Goal: Obtain resource: Obtain resource

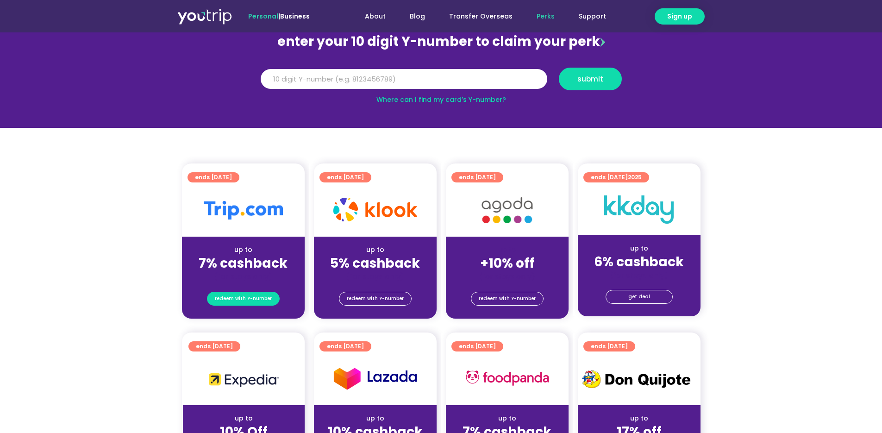
click at [255, 301] on span "redeem with Y-number" at bounding box center [243, 298] width 57 height 13
click at [232, 181] on span "ends 31 Mar 2027" at bounding box center [213, 177] width 37 height 10
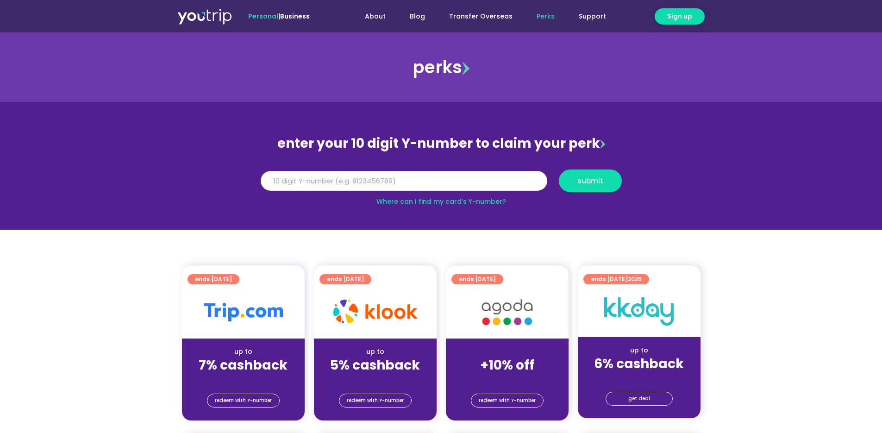
click at [368, 186] on input "Y Number" at bounding box center [404, 181] width 287 height 20
type input "8155487406"
click at [591, 177] on span "submit" at bounding box center [591, 180] width 26 height 7
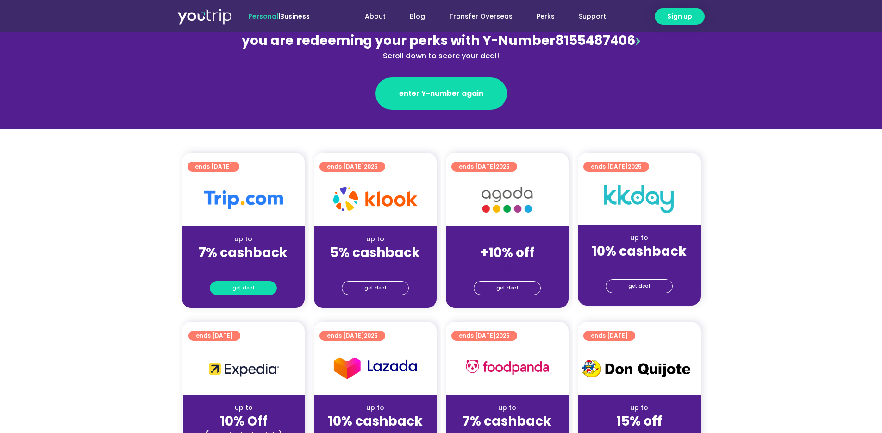
click at [247, 289] on span "get deal" at bounding box center [244, 288] width 22 height 13
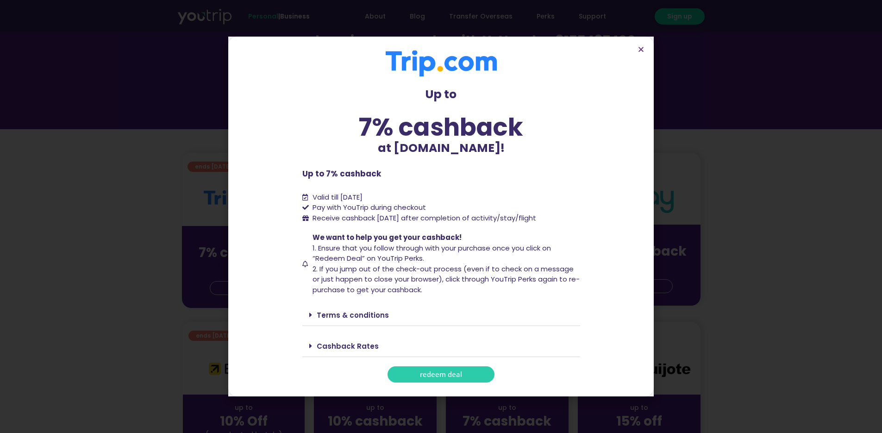
click at [307, 345] on div "Cashback Rates" at bounding box center [441, 346] width 278 height 22
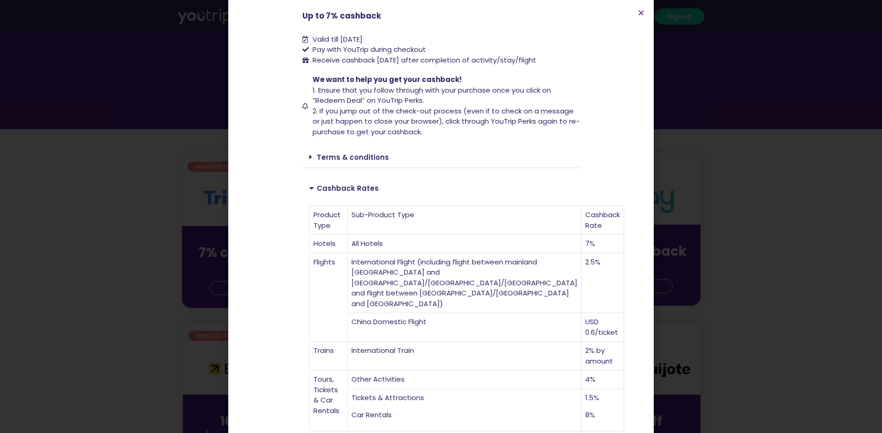
scroll to position [124, 0]
click at [309, 156] on icon at bounding box center [310, 154] width 3 height 7
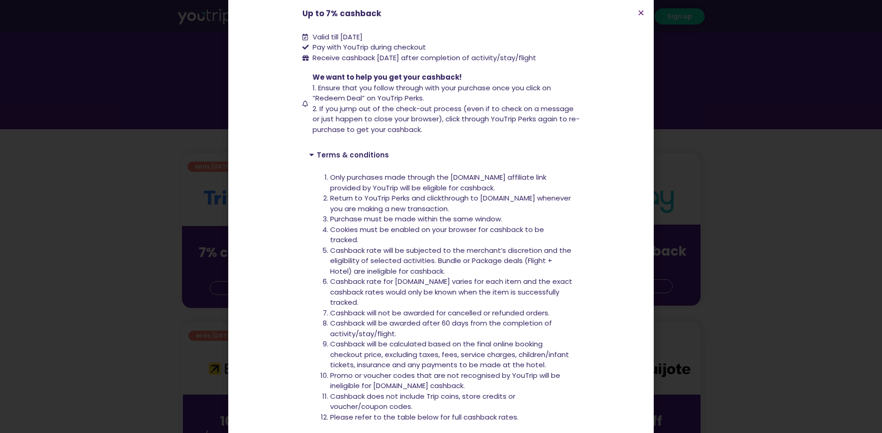
click at [814, 105] on div "Up to 7% cashback at [DOMAIN_NAME]! Up to 7% cashback at [DOMAIN_NAME]! Up to 7…" at bounding box center [441, 216] width 882 height 433
